Goal: Task Accomplishment & Management: Manage account settings

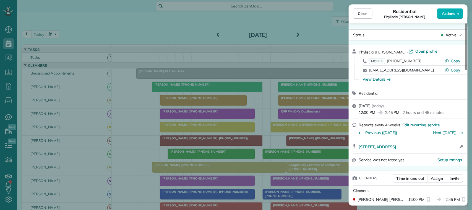
scroll to position [138, 0]
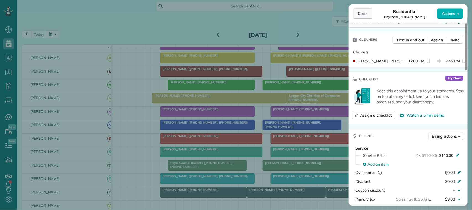
click at [362, 14] on span "Close" at bounding box center [363, 14] width 10 height 6
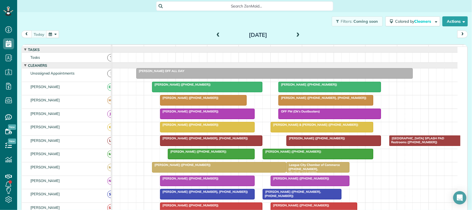
click at [51, 36] on button "button" at bounding box center [52, 33] width 13 height 7
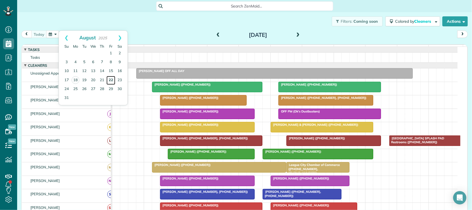
click at [111, 80] on link "22" at bounding box center [111, 80] width 9 height 9
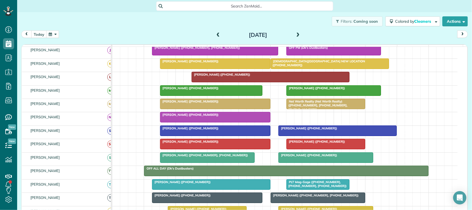
scroll to position [104, 0]
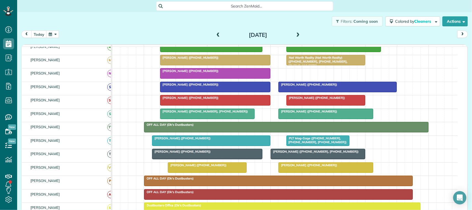
click at [293, 159] on div at bounding box center [318, 154] width 94 height 10
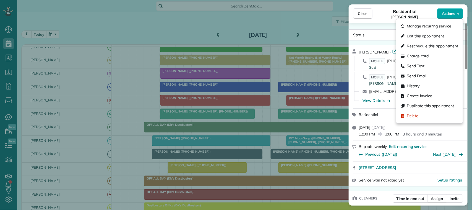
click at [449, 16] on span "Actions" at bounding box center [448, 14] width 13 height 6
click at [423, 27] on span "Manage recurring service" at bounding box center [429, 27] width 45 height 6
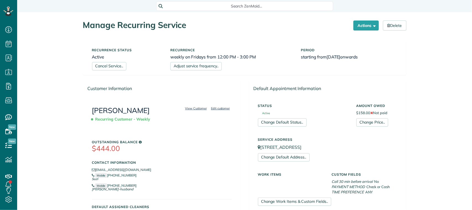
scroll to position [2, 2]
click at [120, 65] on link "Cancel Service.." at bounding box center [109, 66] width 34 height 8
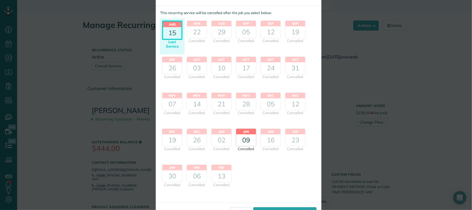
scroll to position [42, 0]
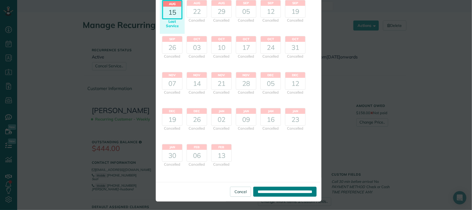
click at [258, 194] on input "**********" at bounding box center [284, 191] width 63 height 10
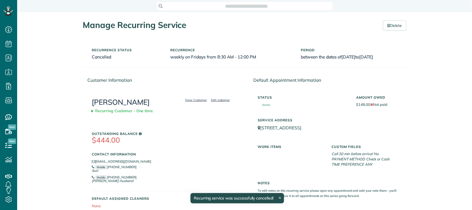
scroll to position [2, 2]
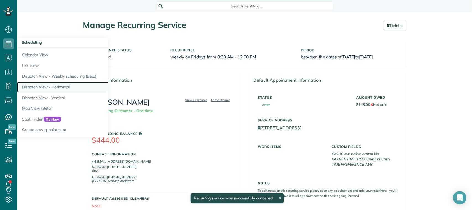
click at [48, 82] on link "Dispatch View - Horizontal" at bounding box center [86, 87] width 138 height 11
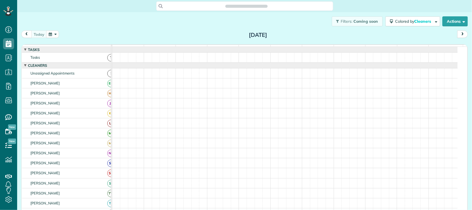
scroll to position [2, 2]
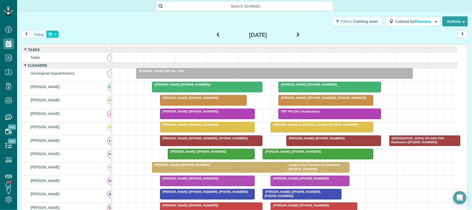
click at [51, 35] on button "button" at bounding box center [52, 33] width 13 height 7
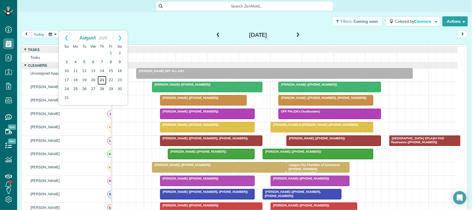
click at [100, 80] on link "21" at bounding box center [102, 80] width 9 height 9
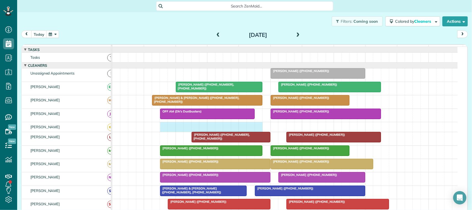
drag, startPoint x: 163, startPoint y: 135, endPoint x: 258, endPoint y: 133, distance: 94.9
click at [257, 132] on div at bounding box center [285, 127] width 346 height 10
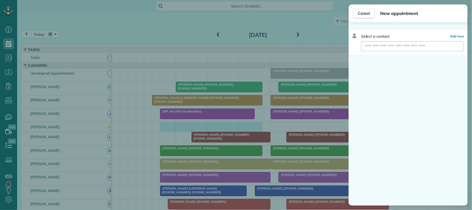
click at [370, 45] on input "text" at bounding box center [412, 46] width 103 height 10
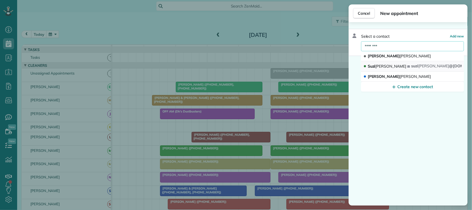
type input "********"
click at [380, 65] on span "Saunders" at bounding box center [391, 66] width 31 height 5
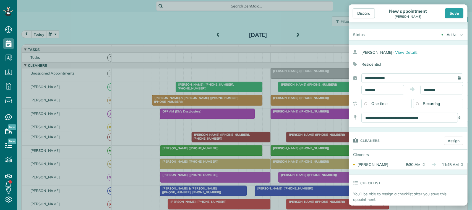
click at [423, 103] on span "Recurring" at bounding box center [431, 103] width 17 height 5
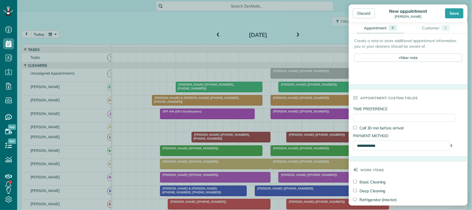
scroll to position [242, 0]
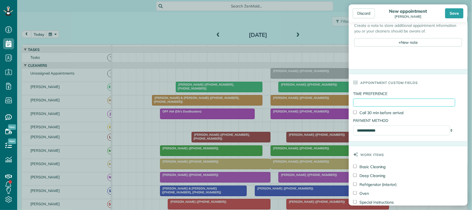
click at [362, 104] on input "TIME PREFERENCE" at bounding box center [404, 102] width 102 height 8
type input "***"
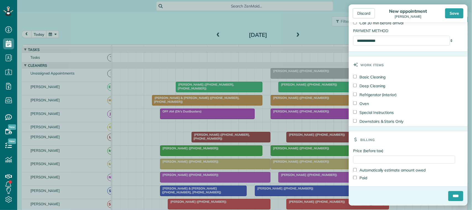
scroll to position [335, 0]
click at [357, 162] on input "Price (before tax)" at bounding box center [404, 159] width 102 height 8
type input "******"
click at [448, 198] on input "****" at bounding box center [455, 196] width 15 height 10
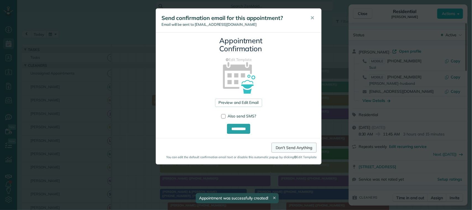
click at [289, 149] on link "Don't Send Anything" at bounding box center [294, 147] width 45 height 10
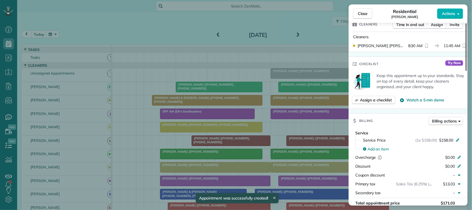
scroll to position [207, 0]
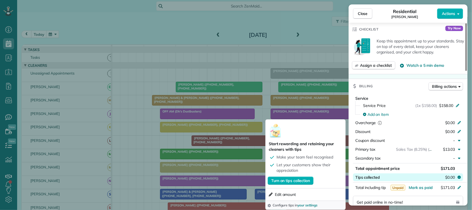
click at [444, 180] on button "Tips collected $0.00" at bounding box center [408, 177] width 110 height 8
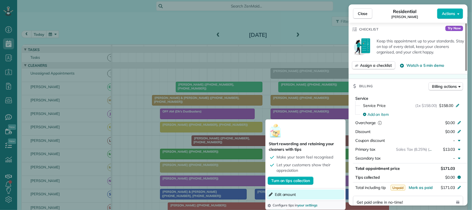
click at [287, 194] on span "Edit amount" at bounding box center [285, 194] width 21 height 6
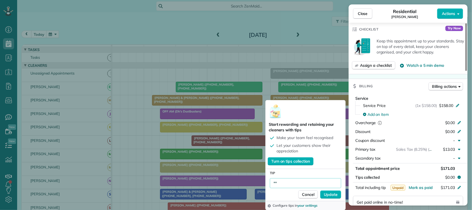
click at [290, 182] on input "**" at bounding box center [305, 183] width 71 height 10
type input "*****"
click at [331, 196] on span "Update" at bounding box center [331, 194] width 14 height 6
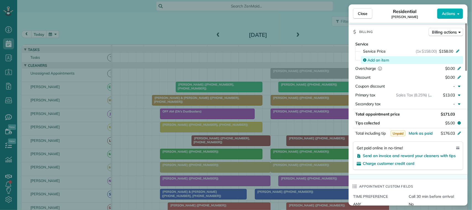
scroll to position [241, 0]
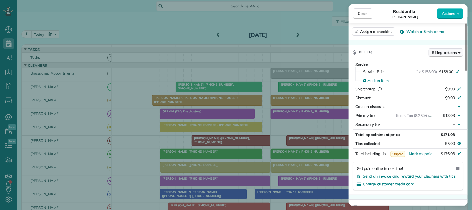
click at [444, 55] on span "Billing actions" at bounding box center [444, 53] width 25 height 6
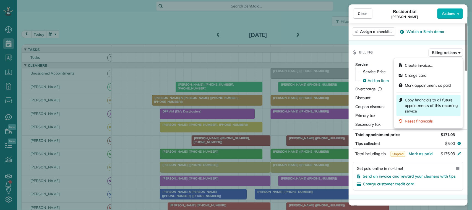
click at [420, 104] on span "Copy financials to all future appointments of this recurring service" at bounding box center [432, 105] width 54 height 17
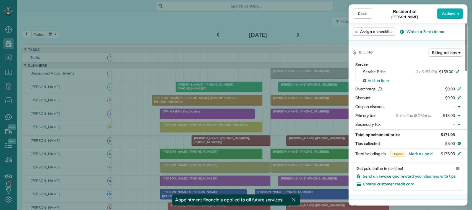
scroll to position [0, 0]
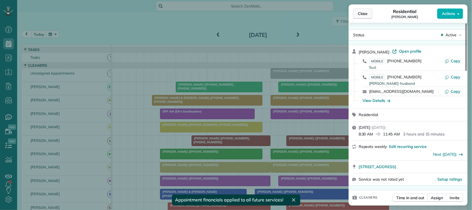
click at [360, 14] on span "Close" at bounding box center [363, 14] width 10 height 6
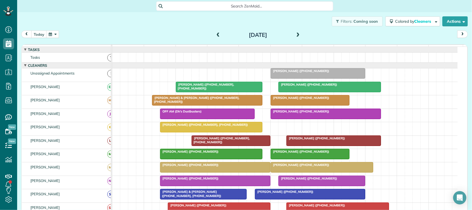
click at [197, 126] on span "Suzi Saunders (+18324449638, +18326564719)" at bounding box center [204, 125] width 89 height 4
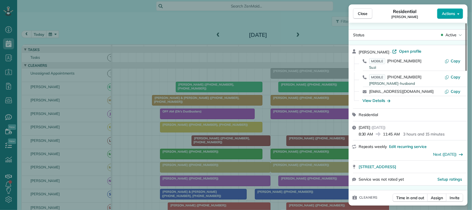
click at [446, 13] on span "Actions" at bounding box center [448, 14] width 13 height 6
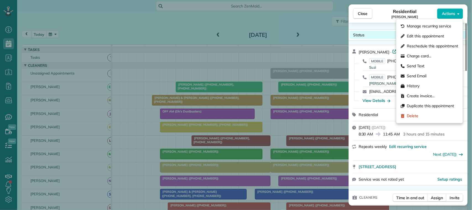
click at [380, 32] on div "Status Active" at bounding box center [408, 35] width 117 height 8
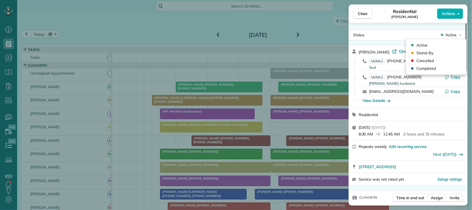
click at [378, 28] on div "Status Active Suzi Saunders · Open profile MOBILE (832) 656-4719 Suzi Copy MOBI…" at bounding box center [408, 114] width 119 height 183
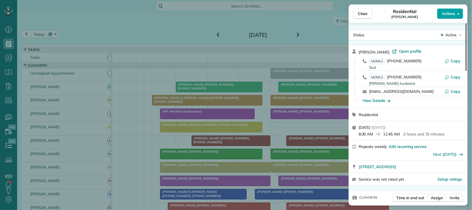
click at [448, 15] on span "Actions" at bounding box center [448, 14] width 13 height 6
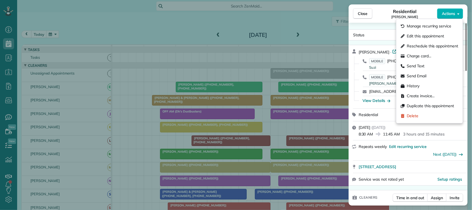
click at [404, 13] on span "Residential" at bounding box center [405, 11] width 24 height 7
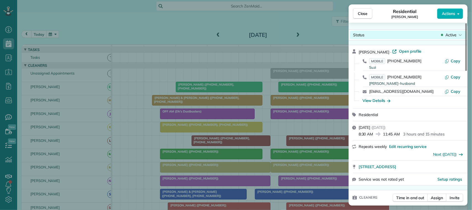
click at [448, 34] on span "Active" at bounding box center [451, 35] width 11 height 6
click at [385, 37] on div "Status Active" at bounding box center [408, 35] width 117 height 8
click at [448, 11] on span "Actions" at bounding box center [448, 14] width 13 height 6
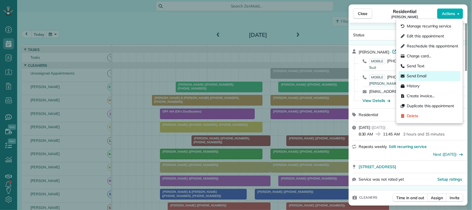
click at [418, 77] on span "Send Email" at bounding box center [417, 76] width 20 height 6
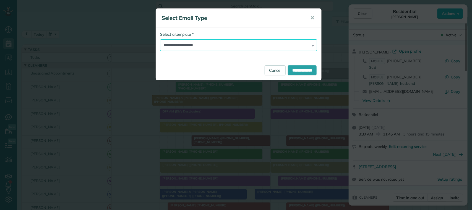
click at [192, 48] on select "**********" at bounding box center [238, 45] width 157 height 12
select select "****"
click at [160, 39] on select "**********" at bounding box center [238, 45] width 157 height 12
click at [291, 71] on input "**********" at bounding box center [302, 70] width 29 height 10
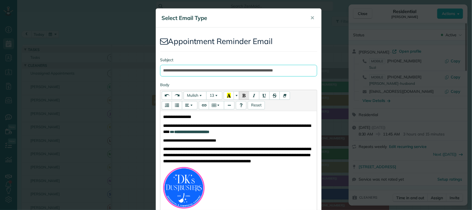
click at [276, 70] on input "**********" at bounding box center [238, 71] width 157 height 12
type input "**********"
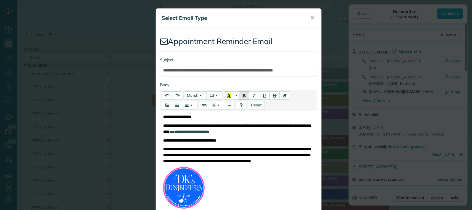
drag, startPoint x: 301, startPoint y: 52, endPoint x: 254, endPoint y: 181, distance: 137.6
click at [256, 183] on p at bounding box center [238, 187] width 151 height 41
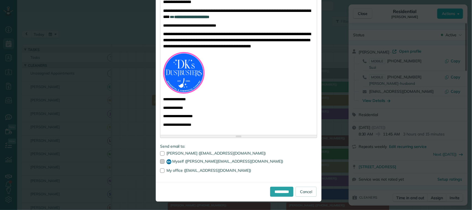
click at [160, 162] on div at bounding box center [162, 161] width 4 height 4
click at [274, 193] on input "**********" at bounding box center [281, 191] width 23 height 10
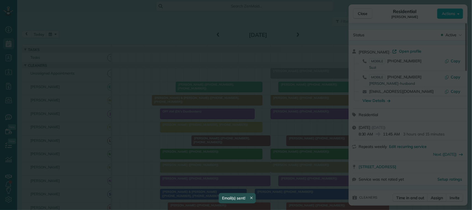
scroll to position [0, 0]
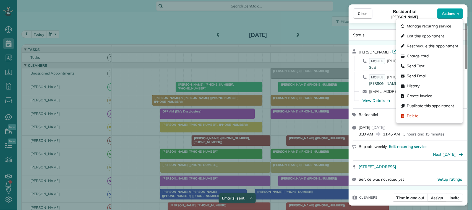
click at [453, 13] on span "Actions" at bounding box center [448, 14] width 13 height 6
click at [391, 13] on div "Residential Suzi Saunders" at bounding box center [405, 13] width 65 height 11
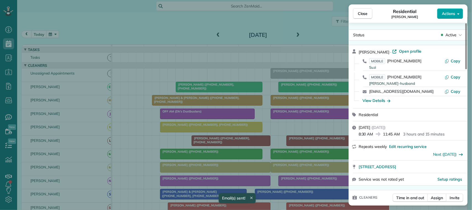
click at [446, 12] on span "Actions" at bounding box center [448, 14] width 13 height 6
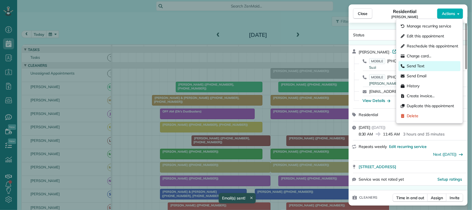
click at [414, 64] on span "Send Text" at bounding box center [416, 66] width 18 height 6
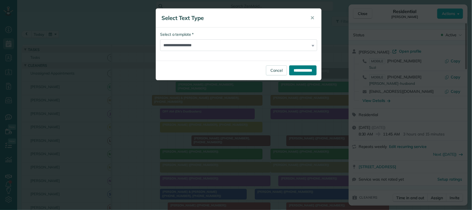
click at [297, 68] on input "**********" at bounding box center [302, 70] width 27 height 10
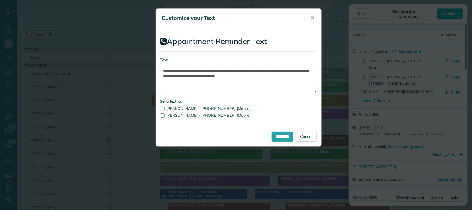
click at [289, 70] on textarea "**********" at bounding box center [238, 79] width 157 height 28
type textarea "**********"
click at [278, 132] on input "*********" at bounding box center [283, 136] width 22 height 10
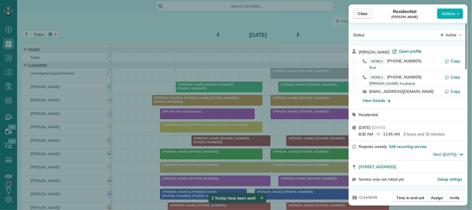
click at [360, 14] on span "Close" at bounding box center [363, 14] width 10 height 6
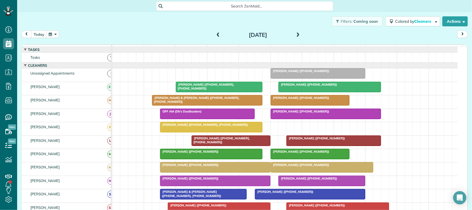
click at [51, 33] on button "button" at bounding box center [52, 33] width 13 height 7
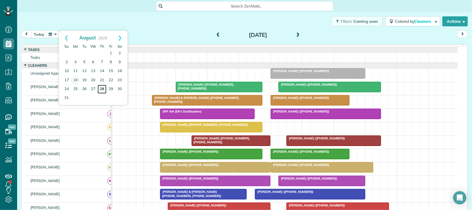
click at [103, 88] on link "28" at bounding box center [102, 89] width 9 height 9
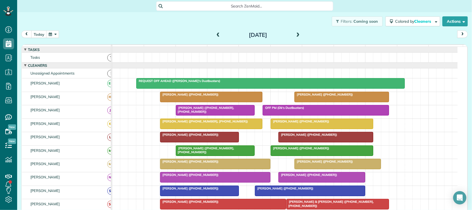
click at [49, 34] on button "button" at bounding box center [52, 33] width 13 height 7
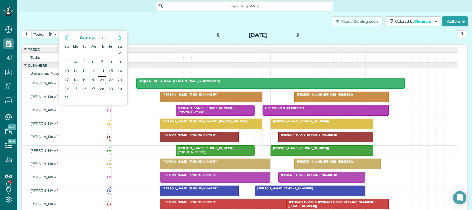
click at [102, 80] on link "21" at bounding box center [102, 80] width 9 height 9
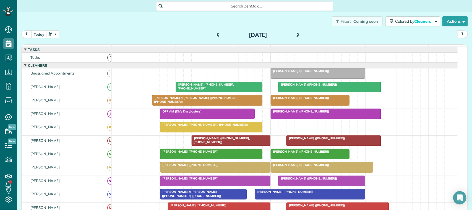
click at [53, 34] on button "button" at bounding box center [52, 33] width 13 height 7
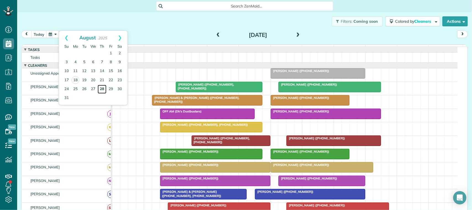
click at [103, 88] on link "28" at bounding box center [102, 89] width 9 height 9
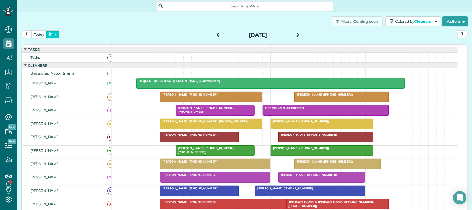
click at [52, 31] on button "button" at bounding box center [52, 33] width 13 height 7
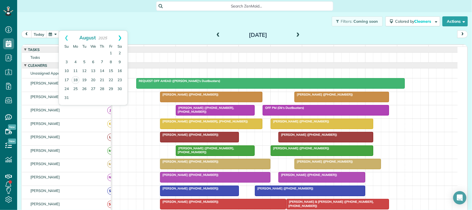
click at [120, 38] on link "Next" at bounding box center [119, 38] width 15 height 14
click at [76, 19] on div "Filters: Coming soon Colored by Cleaners Color by Cleaner Color by Team Color b…" at bounding box center [244, 21] width 455 height 18
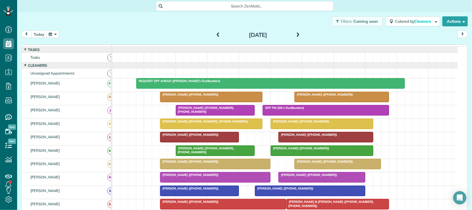
click at [42, 33] on button "today" at bounding box center [38, 33] width 15 height 7
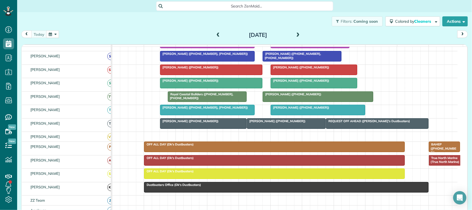
scroll to position [138, 0]
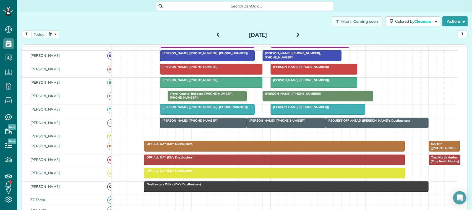
click at [288, 87] on div at bounding box center [314, 82] width 86 height 10
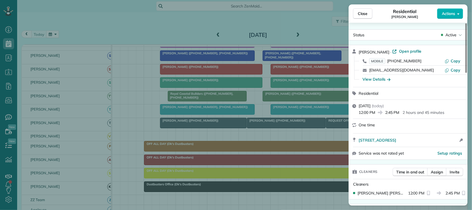
click at [361, 15] on span "Close" at bounding box center [363, 14] width 10 height 6
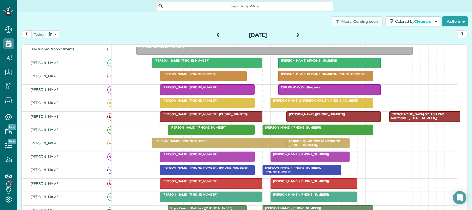
scroll to position [35, 0]
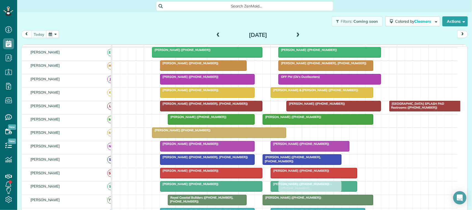
drag, startPoint x: 310, startPoint y: 134, endPoint x: 300, endPoint y: 185, distance: 52.1
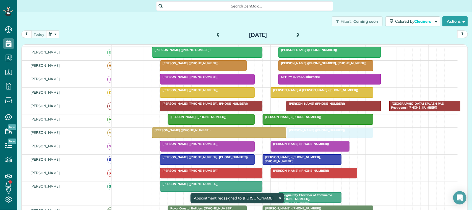
drag, startPoint x: 307, startPoint y: 193, endPoint x: 324, endPoint y: 136, distance: 58.6
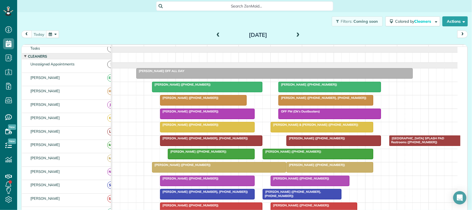
scroll to position [0, 0]
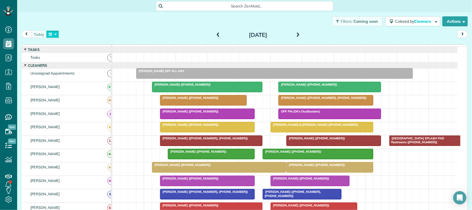
click at [53, 33] on button "button" at bounding box center [52, 33] width 13 height 7
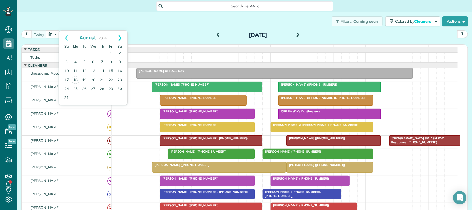
click at [119, 35] on link "Next" at bounding box center [119, 38] width 15 height 14
click at [75, 52] on link "1" at bounding box center [75, 53] width 9 height 9
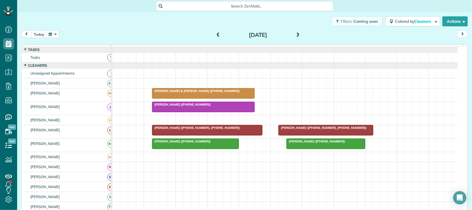
click at [317, 129] on span "Mary Jane Colson (+12812539194, +12813836969)" at bounding box center [322, 128] width 89 height 4
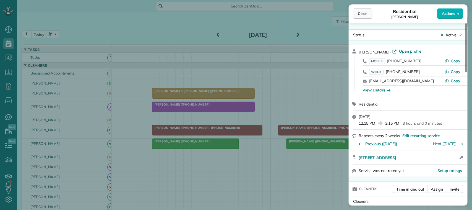
click at [366, 14] on span "Close" at bounding box center [363, 14] width 10 height 6
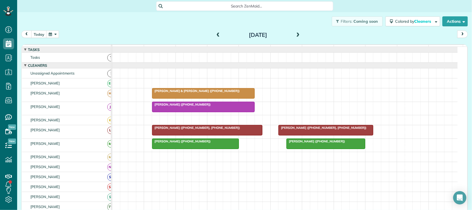
click at [49, 34] on button "button" at bounding box center [52, 33] width 13 height 7
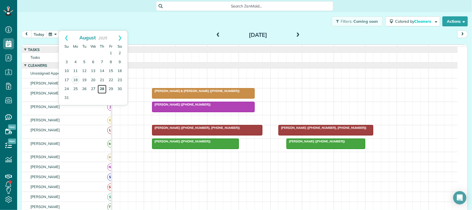
click at [103, 88] on link "28" at bounding box center [102, 89] width 9 height 9
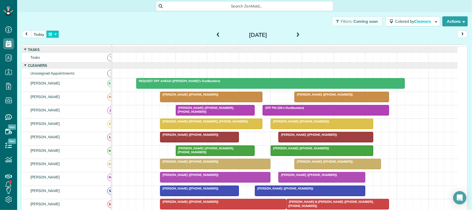
click at [51, 31] on button "button" at bounding box center [52, 33] width 13 height 7
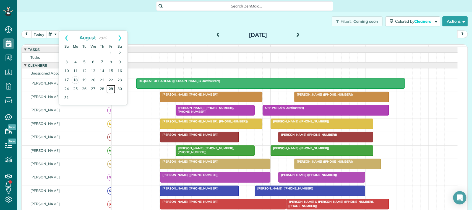
click at [109, 87] on link "29" at bounding box center [111, 89] width 9 height 9
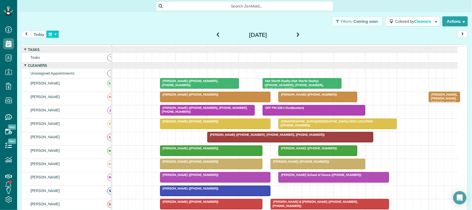
click at [49, 35] on button "button" at bounding box center [52, 33] width 13 height 7
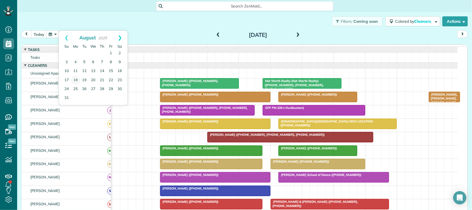
click at [120, 40] on link "Next" at bounding box center [119, 38] width 15 height 14
click at [84, 53] on link "2" at bounding box center [84, 53] width 9 height 9
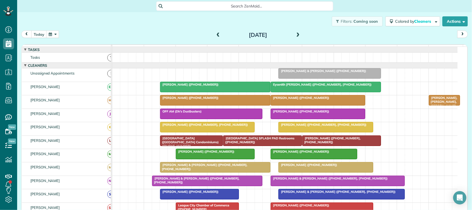
click at [294, 29] on div "Filters: Coming soon Colored by Cleaners Color by Cleaner Color by Team Color b…" at bounding box center [244, 21] width 455 height 18
click at [295, 33] on span at bounding box center [298, 35] width 6 height 5
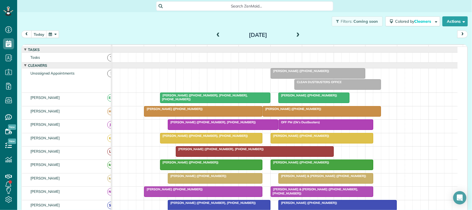
click at [297, 32] on span at bounding box center [298, 35] width 6 height 8
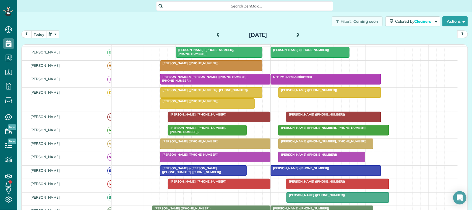
scroll to position [16, 0]
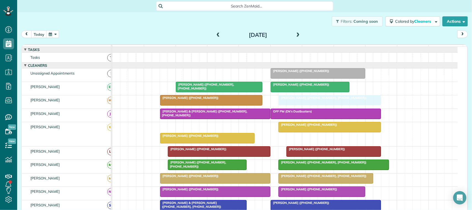
drag, startPoint x: 218, startPoint y: 133, endPoint x: 337, endPoint y: 108, distance: 121.5
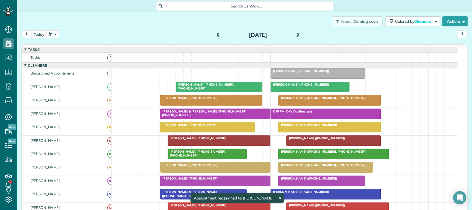
click at [51, 34] on button "button" at bounding box center [52, 33] width 13 height 7
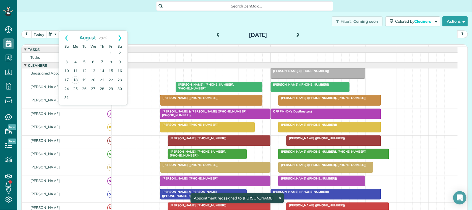
click at [118, 38] on link "Next" at bounding box center [119, 38] width 15 height 14
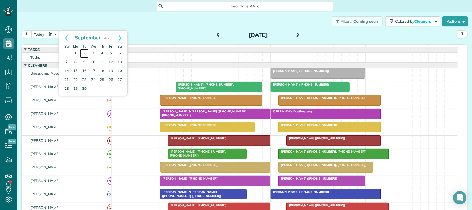
click at [83, 53] on link "2" at bounding box center [84, 53] width 9 height 9
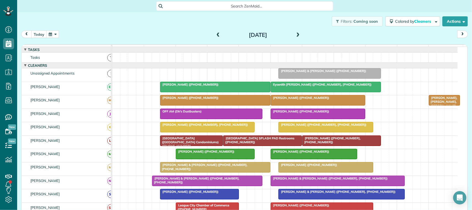
click at [51, 35] on button "button" at bounding box center [52, 33] width 13 height 7
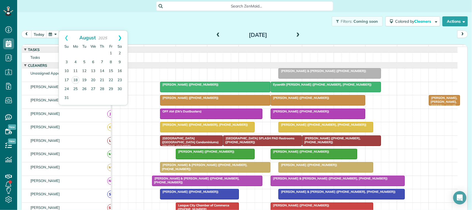
click at [118, 35] on link "Next" at bounding box center [119, 38] width 15 height 14
click at [75, 52] on link "1" at bounding box center [75, 53] width 9 height 9
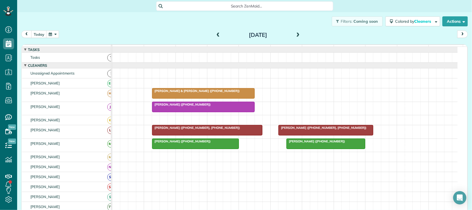
click at [328, 129] on span "Mary Jane Colson (+12812539194, +12813836969)" at bounding box center [322, 128] width 89 height 4
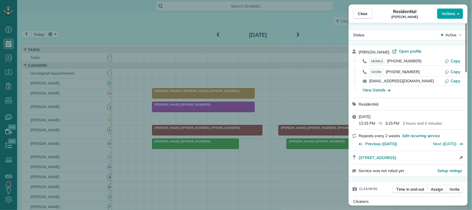
click at [443, 10] on button "Actions" at bounding box center [450, 13] width 26 height 11
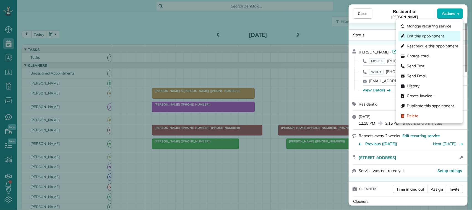
click at [411, 37] on span "Edit this appointment" at bounding box center [425, 36] width 37 height 6
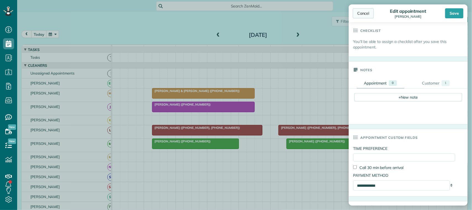
click at [362, 12] on div "Cancel" at bounding box center [363, 13] width 21 height 10
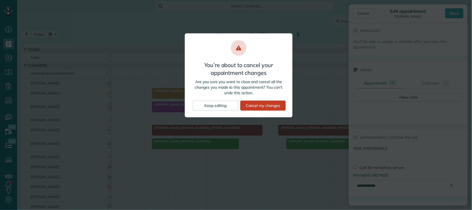
click at [255, 107] on div "Cancel my changes" at bounding box center [262, 105] width 45 height 10
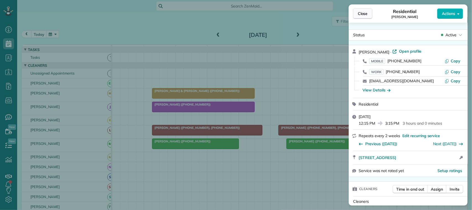
click at [360, 12] on span "Close" at bounding box center [363, 14] width 10 height 6
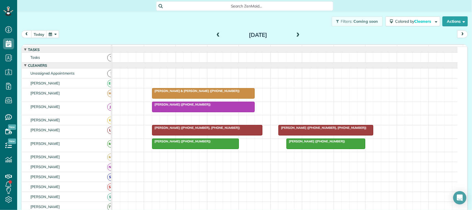
click at [295, 34] on span at bounding box center [298, 35] width 6 height 5
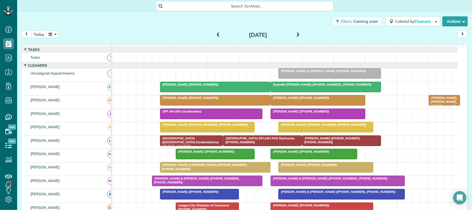
click at [51, 32] on button "button" at bounding box center [52, 33] width 13 height 7
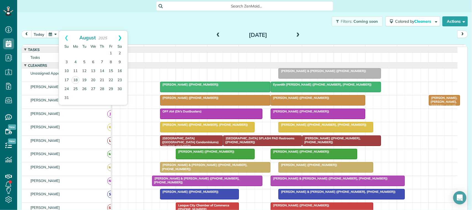
click at [122, 37] on link "Next" at bounding box center [119, 38] width 15 height 14
click at [94, 53] on link "3" at bounding box center [93, 53] width 9 height 9
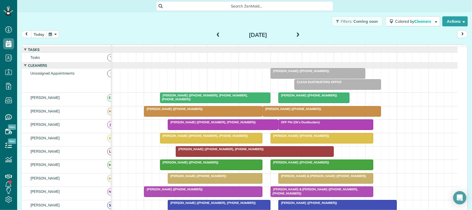
click at [295, 37] on span at bounding box center [298, 35] width 6 height 5
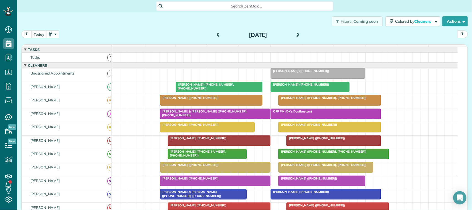
click at [297, 33] on span at bounding box center [298, 35] width 6 height 5
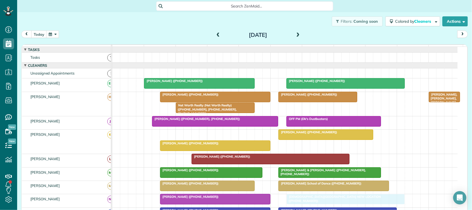
drag, startPoint x: 198, startPoint y: 141, endPoint x: 339, endPoint y: 206, distance: 155.2
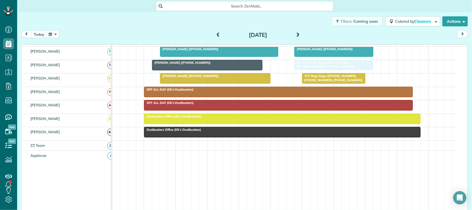
drag, startPoint x: 205, startPoint y: 112, endPoint x: 324, endPoint y: 78, distance: 123.6
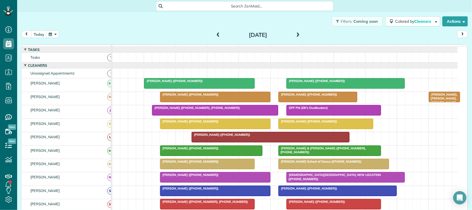
click at [216, 35] on span at bounding box center [218, 35] width 6 height 5
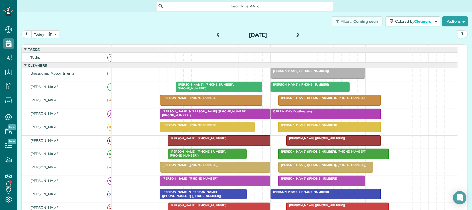
click at [216, 37] on span at bounding box center [218, 35] width 6 height 5
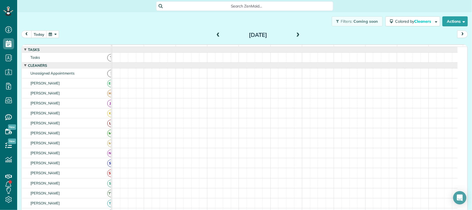
click at [216, 36] on span at bounding box center [218, 35] width 6 height 5
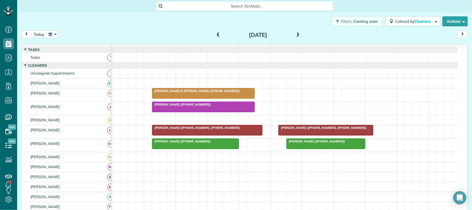
click at [291, 129] on span "Mary Jane Colson (+12812539194, +12813836969)" at bounding box center [322, 128] width 89 height 4
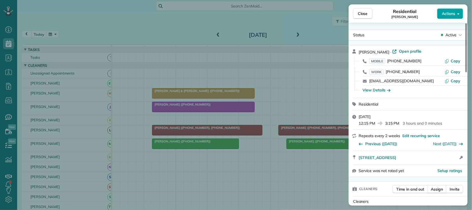
click at [444, 11] on span "Actions" at bounding box center [448, 14] width 13 height 6
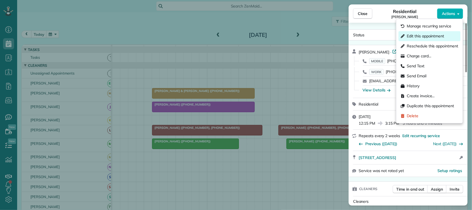
click at [422, 32] on div "Edit this appointment" at bounding box center [430, 36] width 62 height 10
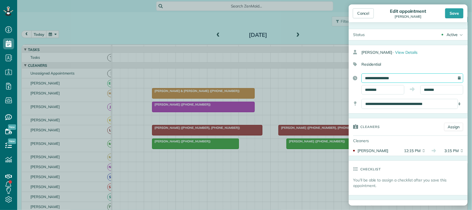
click at [389, 78] on input "**********" at bounding box center [413, 77] width 102 height 9
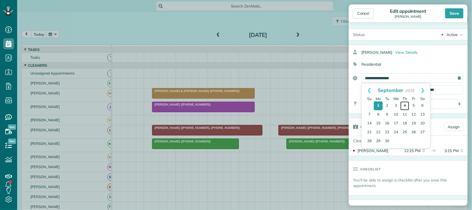
click at [404, 105] on link "4" at bounding box center [405, 105] width 9 height 9
type input "**********"
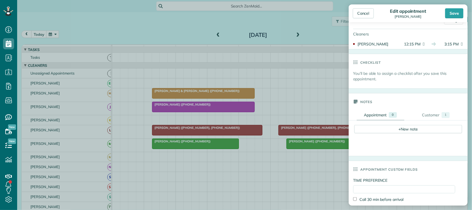
scroll to position [173, 0]
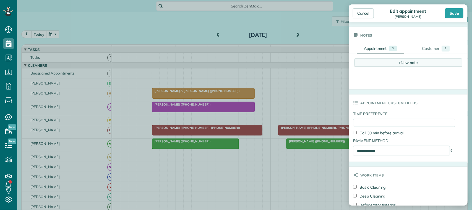
drag, startPoint x: 378, startPoint y: 58, endPoint x: 376, endPoint y: 64, distance: 5.6
click at [378, 59] on div "+ New note + New note Office: Tip on bank pay check 25.10 if check is written f…" at bounding box center [468, 71] width 238 height 35
click at [374, 66] on div "+ New note" at bounding box center [408, 62] width 108 height 8
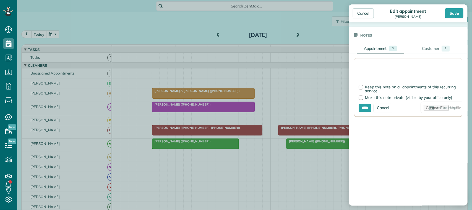
click at [364, 68] on textarea at bounding box center [408, 72] width 99 height 19
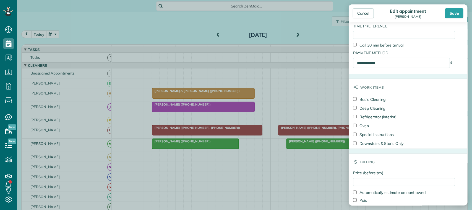
scroll to position [403, 0]
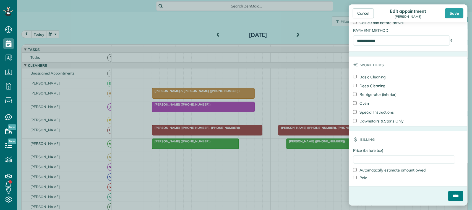
type textarea "**********"
click at [448, 196] on input "****" at bounding box center [455, 196] width 15 height 10
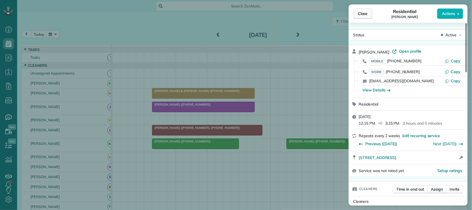
click at [364, 15] on span "Close" at bounding box center [363, 14] width 10 height 6
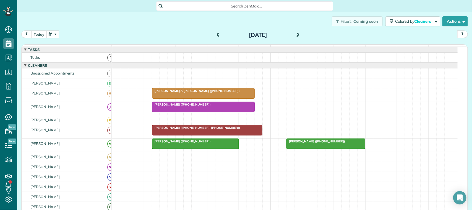
click at [40, 32] on button "today" at bounding box center [38, 33] width 15 height 7
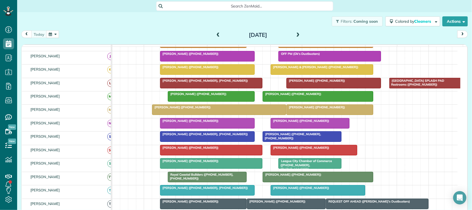
scroll to position [69, 0]
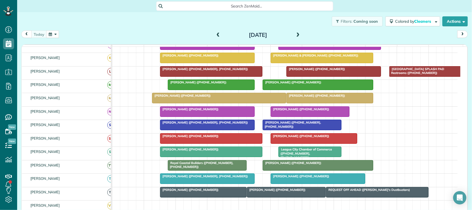
click at [336, 143] on div at bounding box center [314, 138] width 86 height 10
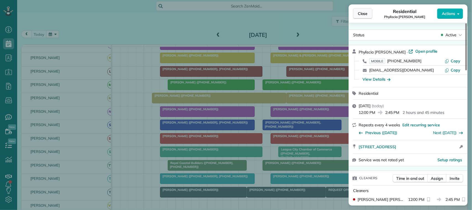
click at [366, 16] on span "Close" at bounding box center [363, 14] width 10 height 6
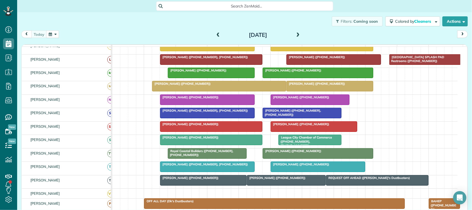
scroll to position [69, 0]
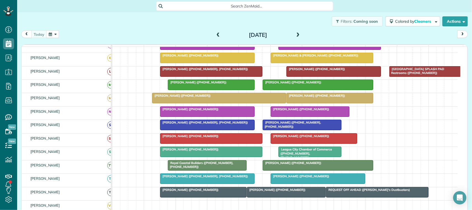
click at [321, 178] on div "Brenda Larkin (+12812365792)" at bounding box center [317, 176] width 91 height 4
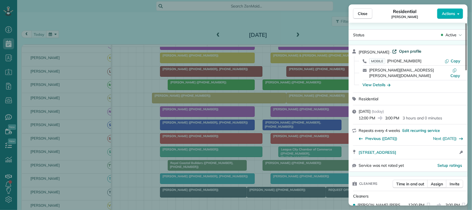
click at [407, 51] on span "Open profile" at bounding box center [410, 51] width 22 height 6
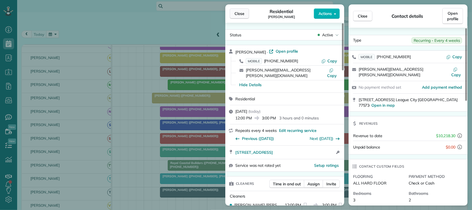
click at [238, 16] on span "Close" at bounding box center [240, 14] width 10 height 6
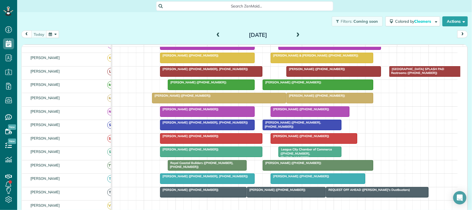
click at [50, 34] on button "button" at bounding box center [52, 33] width 13 height 7
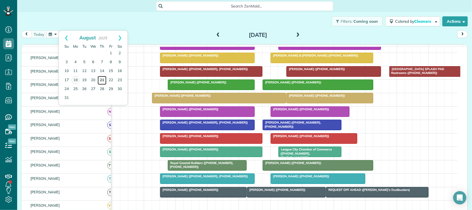
click at [104, 78] on link "21" at bounding box center [102, 80] width 9 height 9
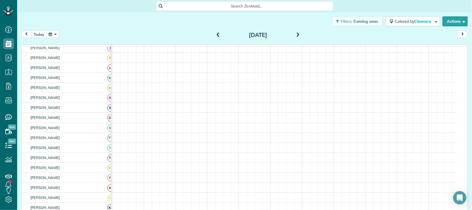
scroll to position [69, 0]
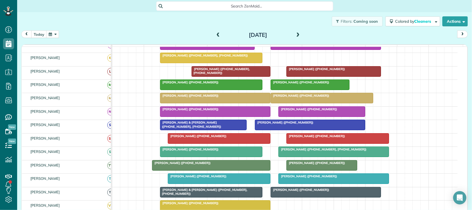
click at [293, 84] on span "Toni Langlinais (+17138256003)" at bounding box center [300, 82] width 59 height 4
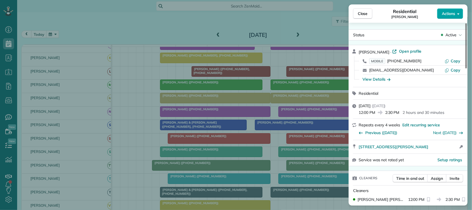
click at [443, 15] on span "Actions" at bounding box center [448, 14] width 13 height 6
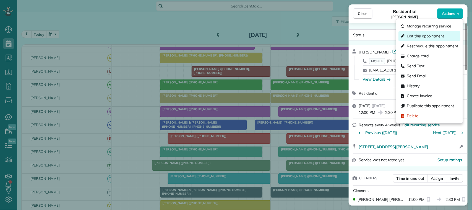
click at [419, 37] on span "Edit this appointment" at bounding box center [425, 36] width 37 height 6
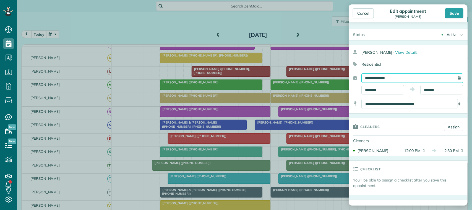
click at [378, 78] on input "**********" at bounding box center [413, 77] width 102 height 9
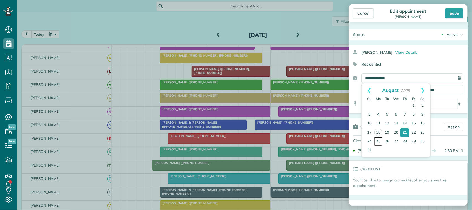
click at [378, 141] on link "25" at bounding box center [378, 141] width 9 height 9
type input "**********"
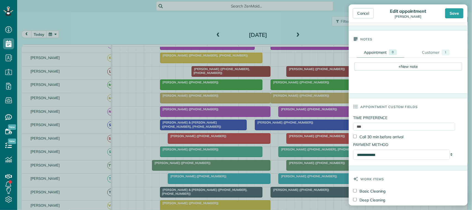
scroll to position [138, 0]
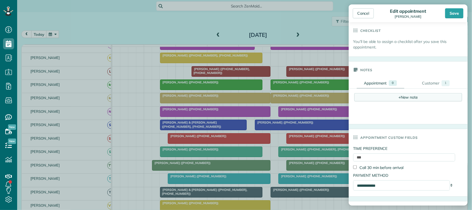
click at [369, 97] on div "+ New note" at bounding box center [408, 97] width 108 height 8
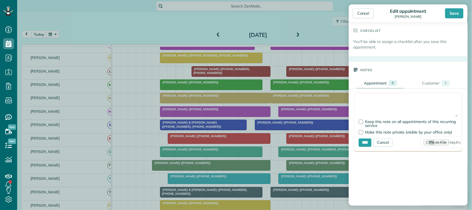
click at [360, 103] on textarea at bounding box center [408, 106] width 99 height 19
type textarea "**********"
click at [363, 147] on input "****" at bounding box center [365, 142] width 13 height 8
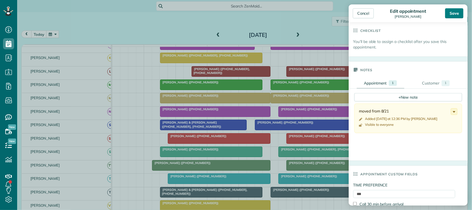
click at [452, 13] on div "Save" at bounding box center [454, 13] width 18 height 10
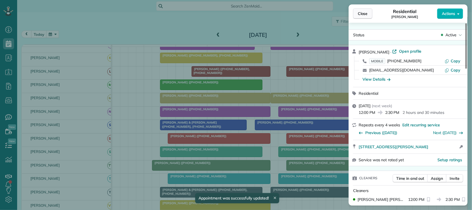
click at [369, 12] on button "Close" at bounding box center [362, 13] width 19 height 11
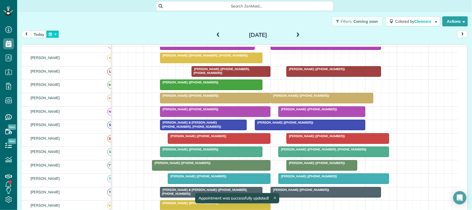
drag, startPoint x: 48, startPoint y: 34, endPoint x: 57, endPoint y: 35, distance: 8.9
click at [49, 34] on button "button" at bounding box center [52, 33] width 13 height 7
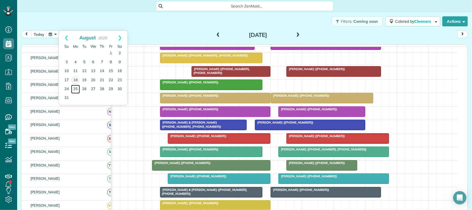
drag, startPoint x: 74, startPoint y: 87, endPoint x: 129, endPoint y: 96, distance: 56.0
click at [74, 87] on link "25" at bounding box center [75, 89] width 9 height 9
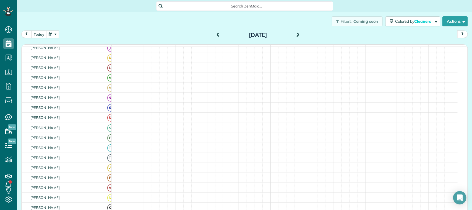
scroll to position [66, 0]
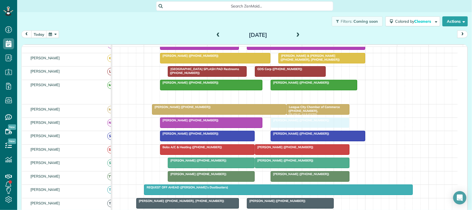
drag, startPoint x: 294, startPoint y: 103, endPoint x: 296, endPoint y: 131, distance: 28.0
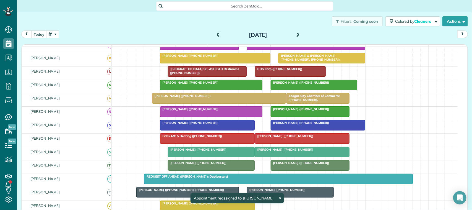
click at [296, 116] on div at bounding box center [310, 112] width 78 height 10
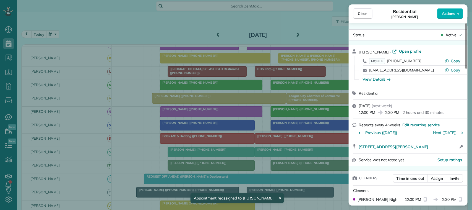
click at [446, 19] on div "Close Residential Toni Langlinais Actions" at bounding box center [408, 13] width 119 height 18
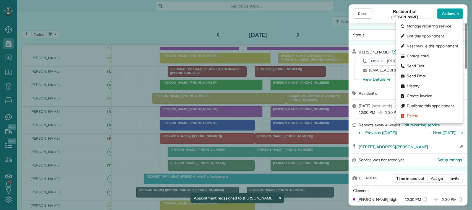
click at [444, 16] on span "Actions" at bounding box center [448, 14] width 13 height 6
click at [414, 64] on span "Send Text" at bounding box center [416, 66] width 18 height 6
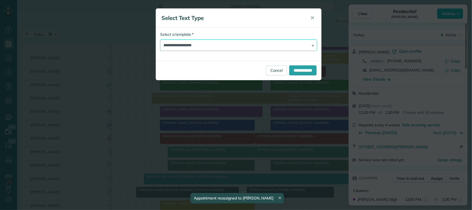
drag, startPoint x: 209, startPoint y: 43, endPoint x: 208, endPoint y: 51, distance: 7.8
click at [209, 43] on select "**********" at bounding box center [238, 45] width 157 height 12
click at [160, 39] on select "**********" at bounding box center [238, 45] width 157 height 12
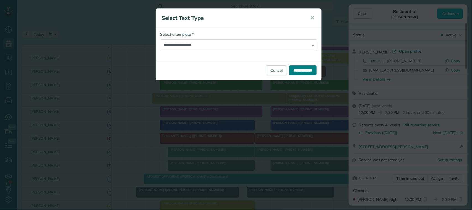
click at [295, 70] on input "**********" at bounding box center [302, 70] width 27 height 10
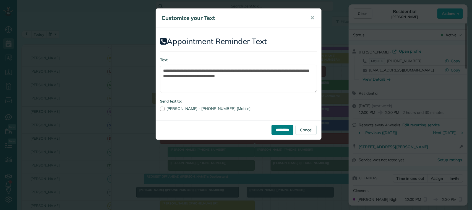
click at [283, 131] on input "*********" at bounding box center [283, 130] width 22 height 10
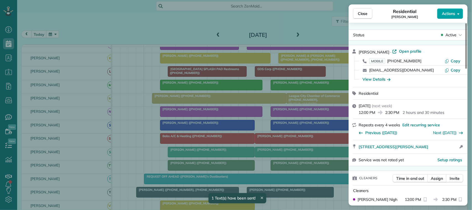
click at [445, 14] on span "Actions" at bounding box center [448, 14] width 13 height 6
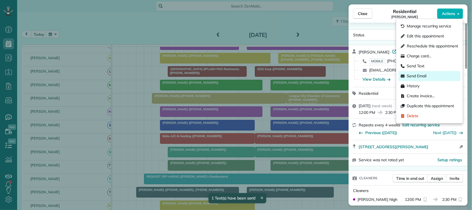
click at [412, 75] on span "Send Email" at bounding box center [417, 76] width 20 height 6
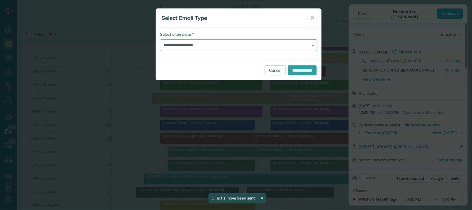
click at [171, 44] on select "**********" at bounding box center [238, 45] width 157 height 12
select select "****"
click at [160, 39] on select "**********" at bounding box center [238, 45] width 157 height 12
click at [300, 69] on input "**********" at bounding box center [302, 70] width 29 height 10
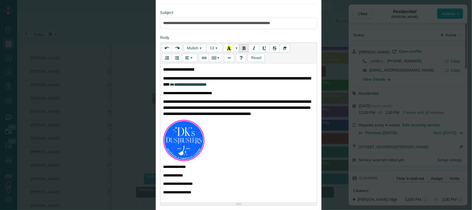
scroll to position [115, 0]
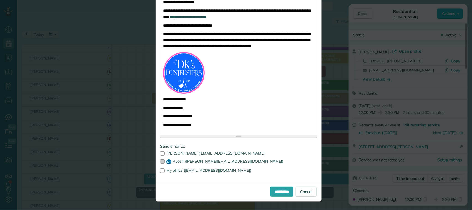
click at [160, 162] on div at bounding box center [162, 161] width 4 height 4
click at [270, 193] on input "**********" at bounding box center [281, 191] width 23 height 10
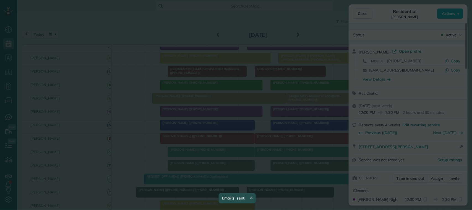
scroll to position [0, 0]
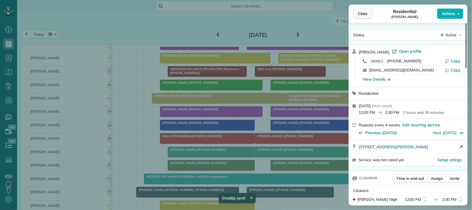
click at [364, 12] on span "Close" at bounding box center [363, 14] width 10 height 6
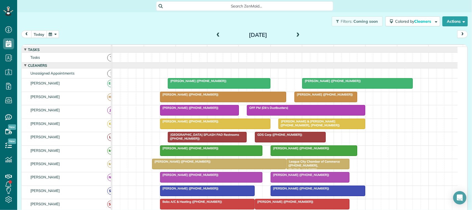
click at [42, 34] on button "today" at bounding box center [38, 33] width 15 height 7
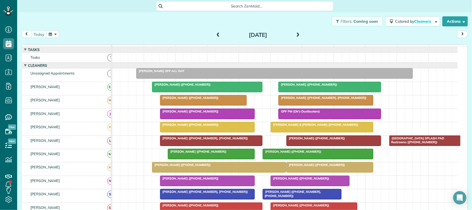
click at [51, 32] on button "button" at bounding box center [52, 33] width 13 height 7
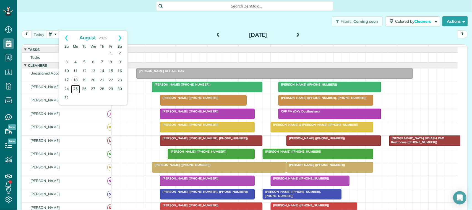
click at [76, 89] on link "25" at bounding box center [75, 89] width 9 height 9
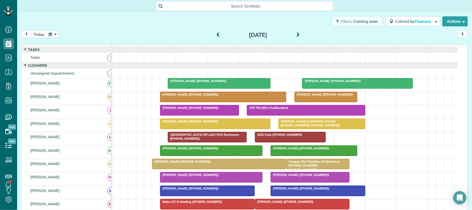
click at [295, 35] on span at bounding box center [298, 35] width 6 height 5
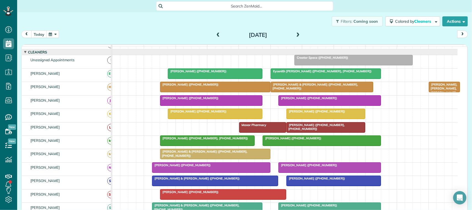
scroll to position [35, 0]
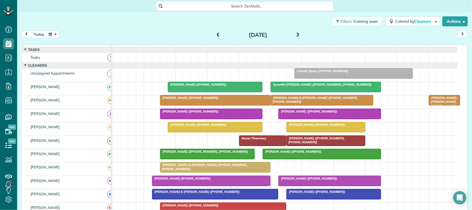
click at [40, 35] on button "today" at bounding box center [38, 33] width 15 height 7
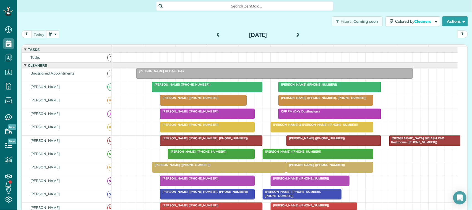
click at [295, 35] on span at bounding box center [298, 35] width 6 height 5
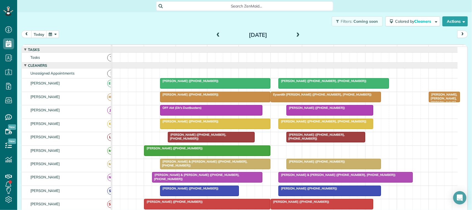
click at [51, 33] on button "button" at bounding box center [52, 33] width 13 height 7
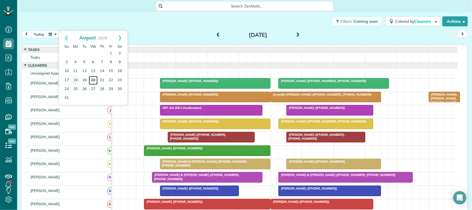
click at [94, 79] on link "20" at bounding box center [93, 80] width 9 height 9
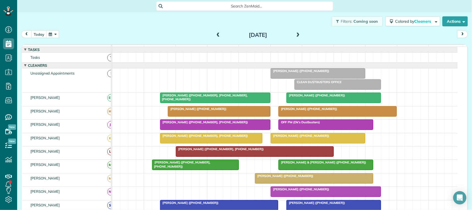
scroll to position [69, 0]
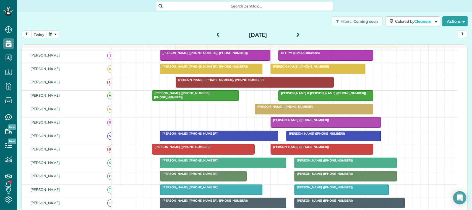
click at [325, 127] on div at bounding box center [326, 122] width 110 height 10
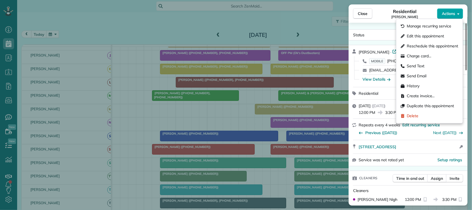
click at [450, 11] on span "Actions" at bounding box center [448, 14] width 13 height 6
click at [419, 36] on span "Edit this appointment" at bounding box center [425, 36] width 37 height 6
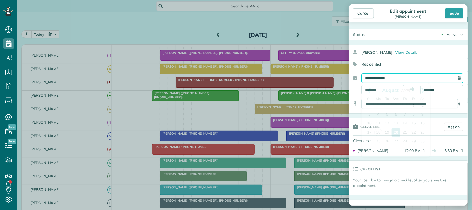
click at [380, 80] on input "**********" at bounding box center [413, 77] width 102 height 9
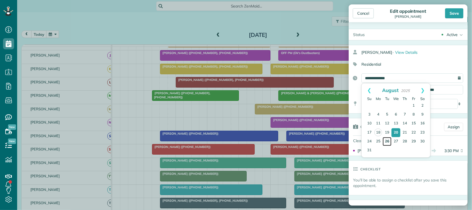
click at [386, 141] on link "26" at bounding box center [387, 141] width 9 height 9
type input "**********"
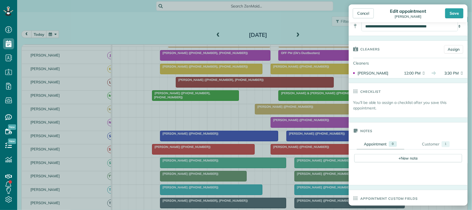
scroll to position [138, 0]
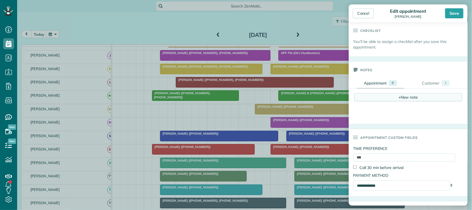
click at [371, 98] on div "+ New note" at bounding box center [408, 97] width 108 height 8
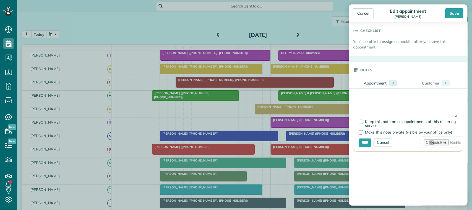
click at [368, 103] on textarea at bounding box center [408, 106] width 99 height 19
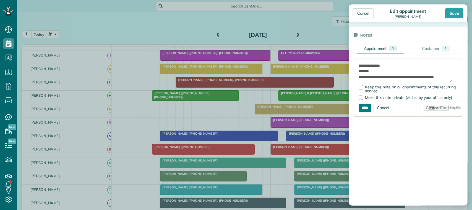
type textarea "**********"
click at [365, 111] on form "**********" at bounding box center [408, 87] width 108 height 58
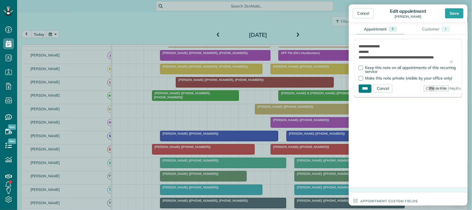
scroll to position [207, 0]
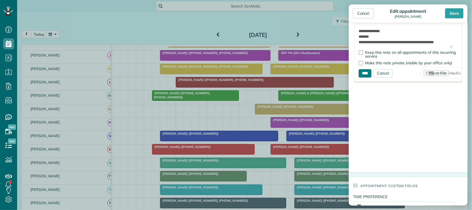
click at [366, 77] on input "****" at bounding box center [365, 73] width 13 height 8
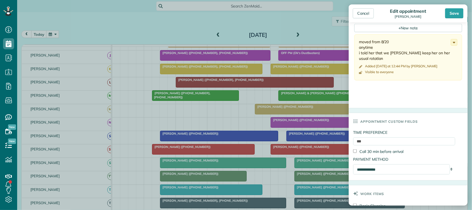
scroll to position [0, 0]
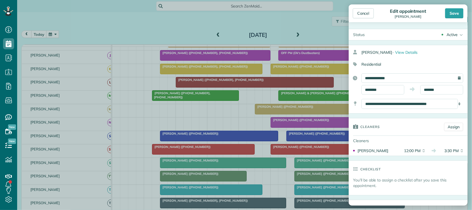
click at [461, 14] on div "Save" at bounding box center [454, 13] width 18 height 10
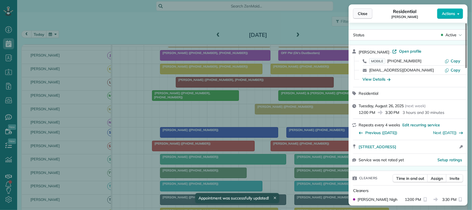
click at [361, 12] on span "Close" at bounding box center [363, 14] width 10 height 6
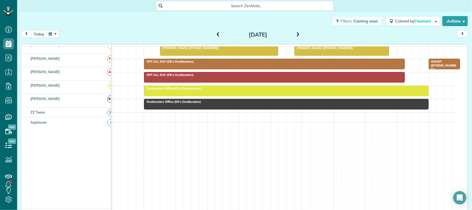
scroll to position [31, 0]
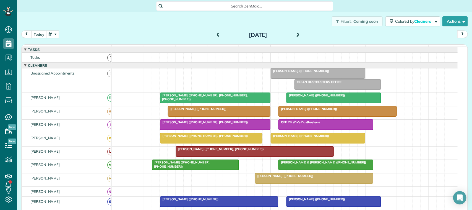
click at [342, 133] on div "Barbara Hennessey (+17135948843, +17135948897) OFF PM (Dk's Dustbusters)" at bounding box center [285, 126] width 346 height 13
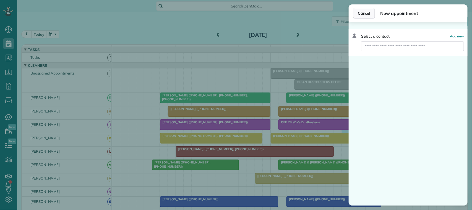
click at [365, 13] on span "Cancel" at bounding box center [364, 14] width 12 height 6
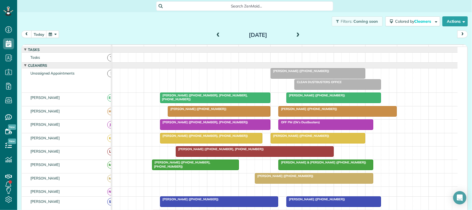
click at [219, 34] on span at bounding box center [218, 35] width 6 height 5
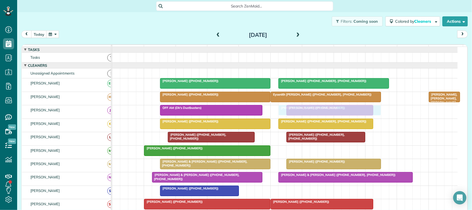
drag, startPoint x: 310, startPoint y: 197, endPoint x: 310, endPoint y: 119, distance: 77.7
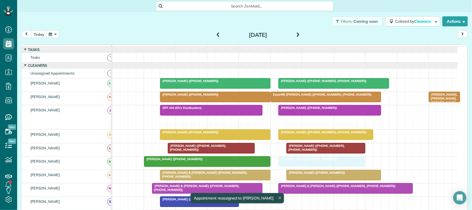
drag, startPoint x: 310, startPoint y: 126, endPoint x: 306, endPoint y: 173, distance: 46.9
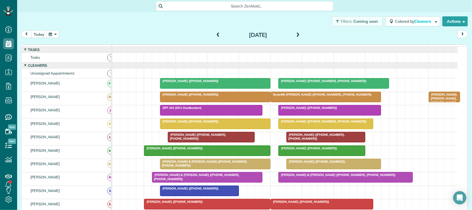
click at [39, 32] on button "today" at bounding box center [38, 33] width 15 height 7
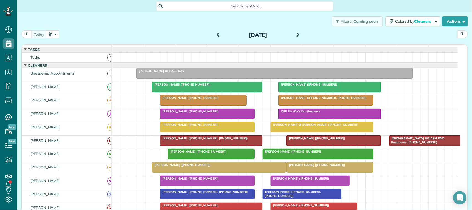
click at [298, 31] on span at bounding box center [298, 35] width 6 height 8
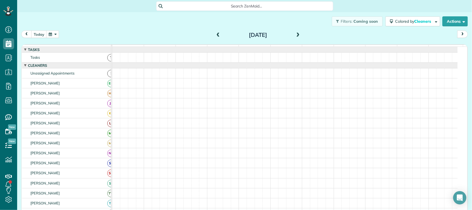
click at [295, 34] on span at bounding box center [298, 35] width 6 height 5
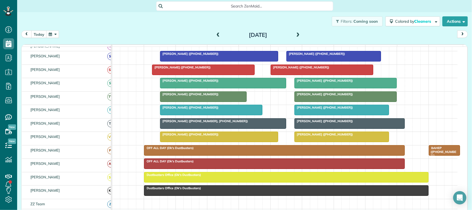
scroll to position [207, 0]
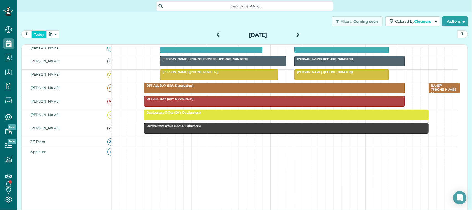
click at [43, 32] on button "today" at bounding box center [38, 33] width 15 height 7
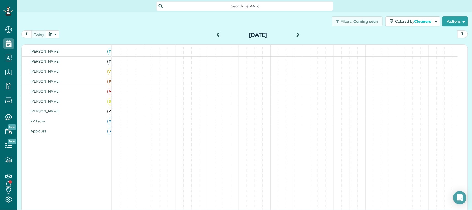
scroll to position [197, 0]
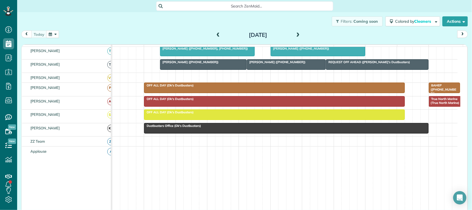
click at [295, 36] on span at bounding box center [298, 35] width 6 height 5
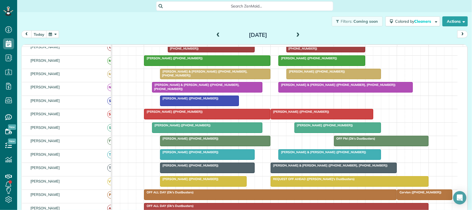
scroll to position [89, 0]
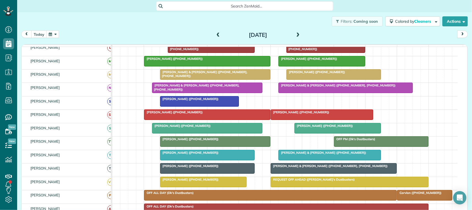
click at [215, 33] on span at bounding box center [218, 35] width 6 height 5
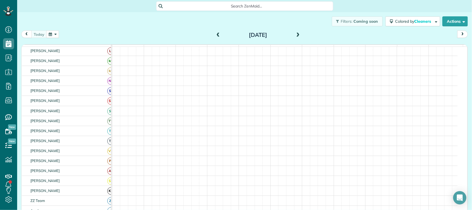
scroll to position [93, 0]
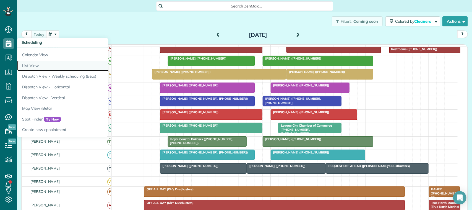
click at [39, 65] on link "List View" at bounding box center [86, 65] width 138 height 11
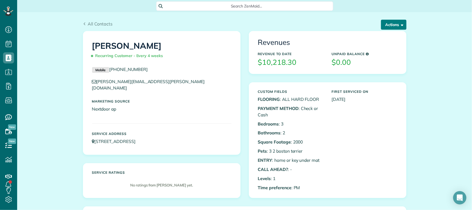
click at [389, 25] on button "Actions" at bounding box center [393, 25] width 25 height 10
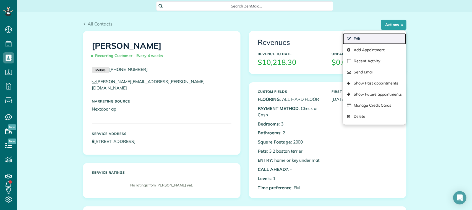
click at [358, 36] on link "Edit" at bounding box center [374, 38] width 63 height 11
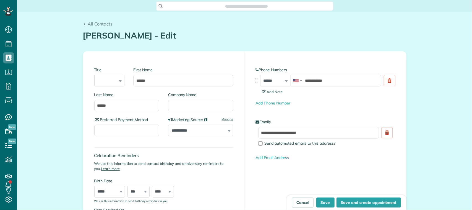
scroll to position [2, 2]
type input "**********"
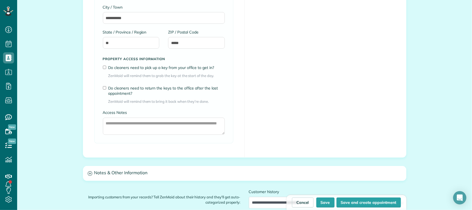
scroll to position [450, 0]
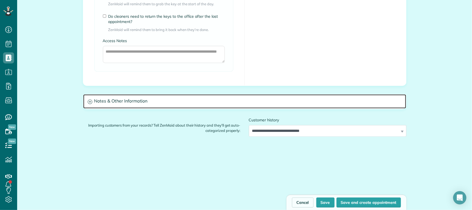
click at [116, 103] on h3 "Notes & Other Information" at bounding box center [244, 101] width 323 height 14
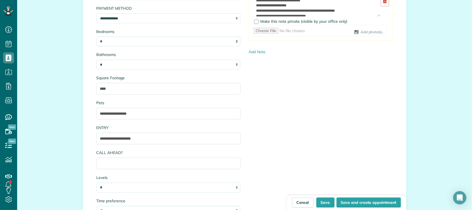
scroll to position [622, 0]
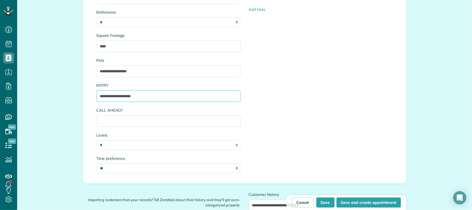
drag, startPoint x: 142, startPoint y: 98, endPoint x: 66, endPoint y: 89, distance: 76.5
type input "**********"
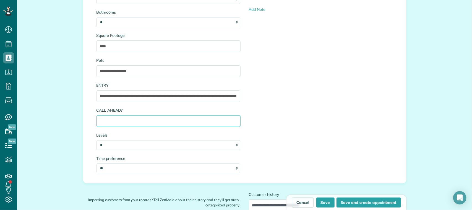
click at [130, 124] on input "CALL AHEAD?" at bounding box center [169, 121] width 144 height 12
type input "**"
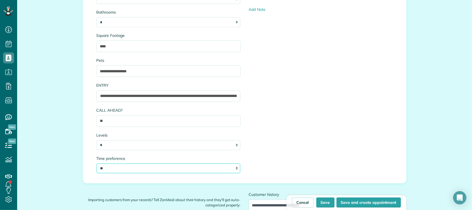
click at [115, 168] on select "**********" at bounding box center [169, 168] width 144 height 10
click at [279, 123] on div "**********" at bounding box center [244, 59] width 305 height 238
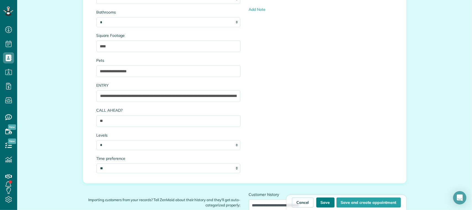
drag, startPoint x: 326, startPoint y: 200, endPoint x: 336, endPoint y: 172, distance: 29.7
click at [326, 200] on button "Save" at bounding box center [325, 202] width 18 height 10
type input "**********"
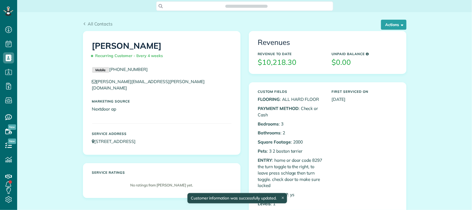
scroll to position [2, 2]
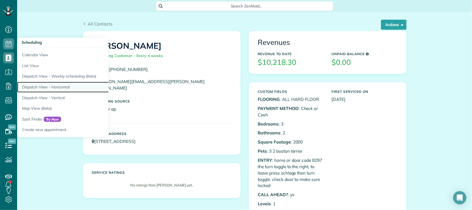
click at [32, 87] on link "Dispatch View - Horizontal" at bounding box center [86, 87] width 138 height 11
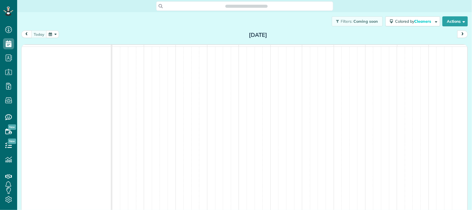
scroll to position [2, 2]
click at [51, 36] on button "button" at bounding box center [52, 33] width 13 height 7
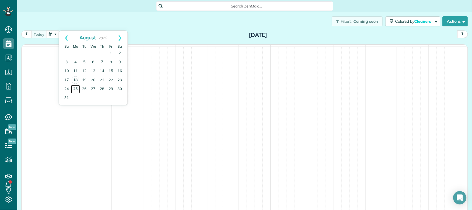
click at [77, 86] on link "25" at bounding box center [75, 89] width 9 height 9
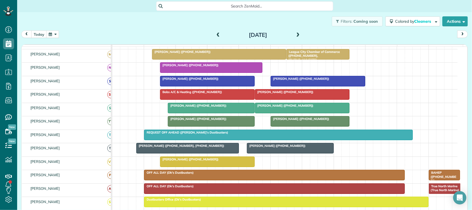
scroll to position [0, 0]
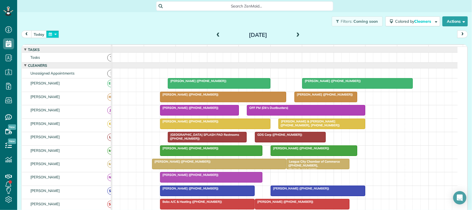
click at [51, 35] on button "button" at bounding box center [52, 33] width 13 height 7
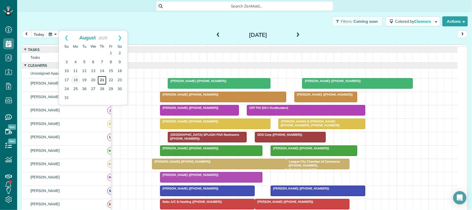
click at [102, 78] on link "21" at bounding box center [102, 80] width 9 height 9
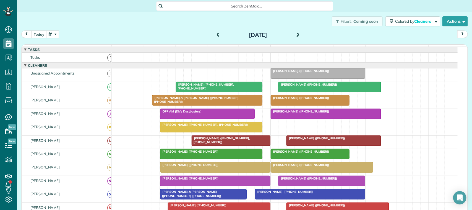
scroll to position [69, 0]
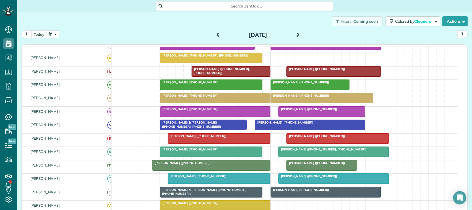
click at [311, 90] on div at bounding box center [310, 85] width 78 height 10
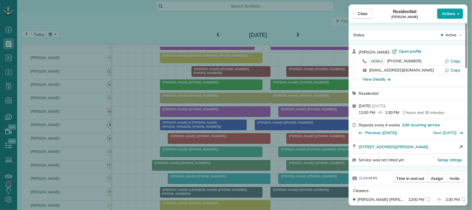
click at [443, 14] on span "Actions" at bounding box center [448, 14] width 13 height 6
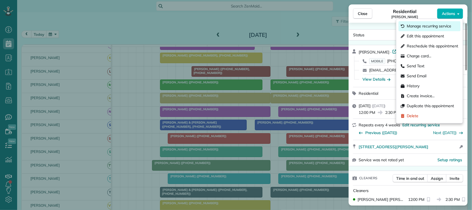
click at [427, 30] on div "Manage recurring service" at bounding box center [430, 26] width 62 height 10
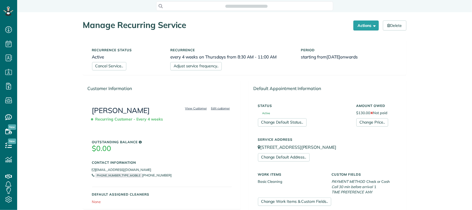
scroll to position [2, 2]
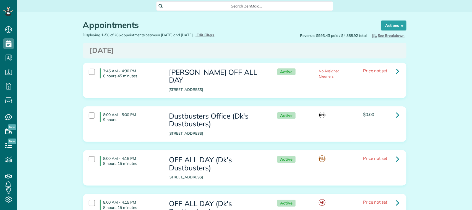
scroll to position [2, 2]
type input "**********"
click at [215, 34] on span "Edit Filters" at bounding box center [206, 35] width 18 height 4
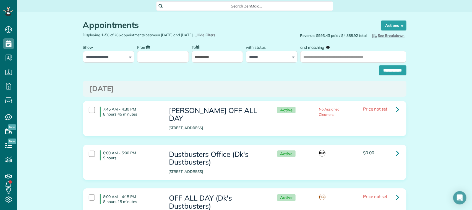
click at [170, 59] on input "From" at bounding box center [163, 57] width 52 height 12
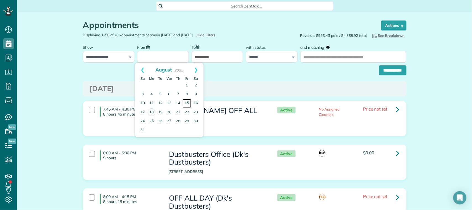
click at [186, 100] on link "15" at bounding box center [187, 103] width 9 height 9
type input "**********"
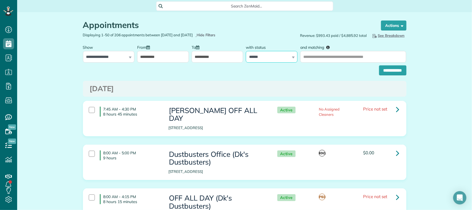
click at [266, 54] on select "**********" at bounding box center [272, 57] width 52 height 12
select select "****"
click at [246, 51] on select "**********" at bounding box center [272, 57] width 52 height 12
click at [382, 71] on input "**********" at bounding box center [392, 70] width 27 height 10
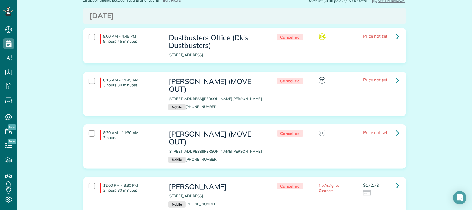
scroll to position [138, 0]
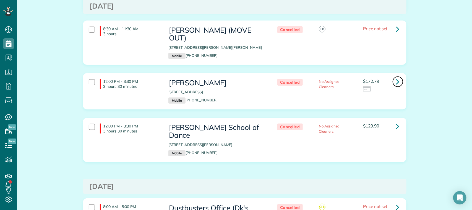
click at [393, 76] on link at bounding box center [398, 81] width 11 height 11
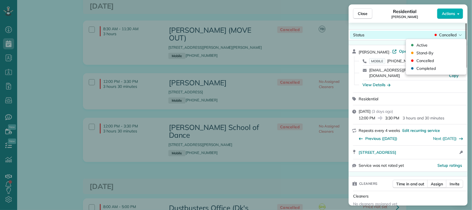
click at [445, 37] on span "Cancelled" at bounding box center [447, 35] width 17 height 6
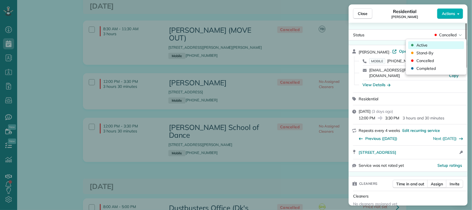
click at [425, 44] on span "Active" at bounding box center [422, 45] width 11 height 6
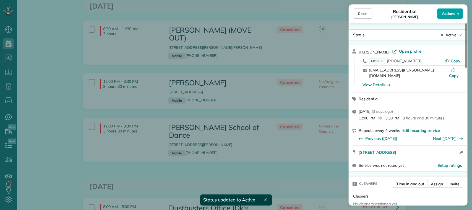
click at [444, 15] on span "Actions" at bounding box center [448, 14] width 13 height 6
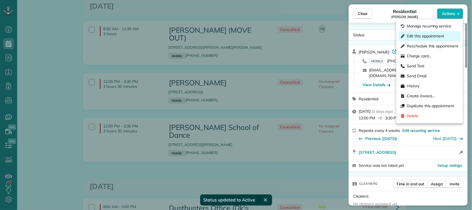
click at [411, 34] on span "Edit this appointment" at bounding box center [425, 36] width 37 height 6
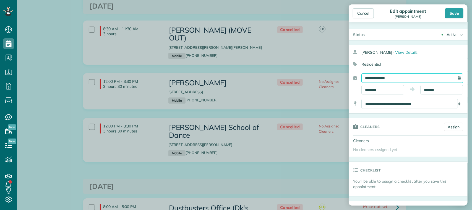
click at [385, 79] on input "**********" at bounding box center [413, 77] width 102 height 9
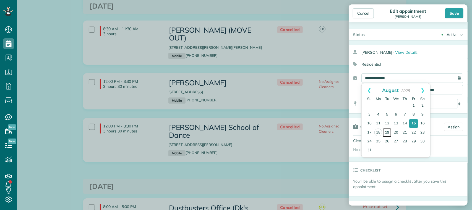
click at [387, 132] on link "19" at bounding box center [387, 132] width 9 height 9
type input "**********"
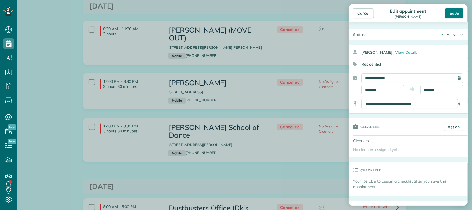
click at [452, 12] on div "Save" at bounding box center [454, 13] width 18 height 10
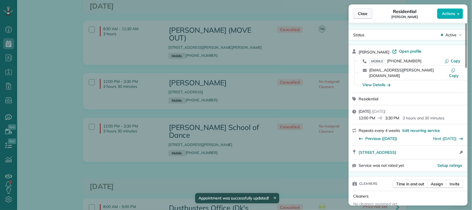
click at [368, 14] on span "Close" at bounding box center [363, 14] width 10 height 6
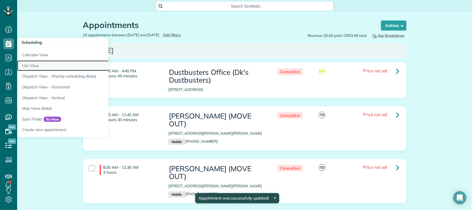
click at [35, 65] on link "List View" at bounding box center [86, 65] width 138 height 11
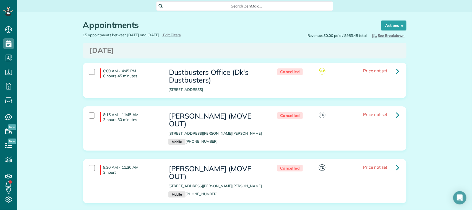
scroll to position [43, 0]
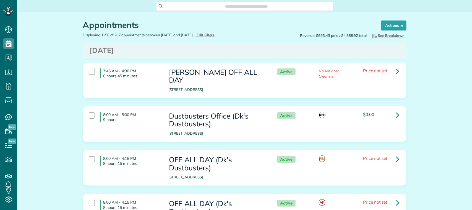
scroll to position [2, 2]
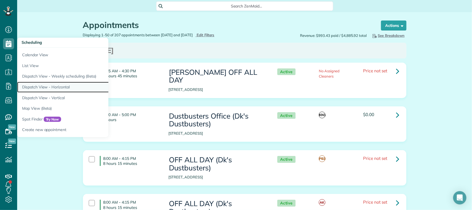
click at [42, 84] on link "Dispatch View - Horizontal" at bounding box center [86, 87] width 138 height 11
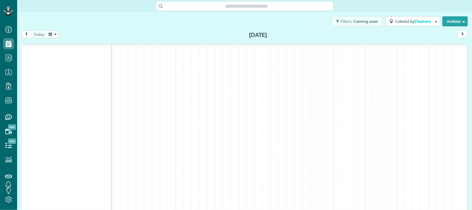
scroll to position [2, 2]
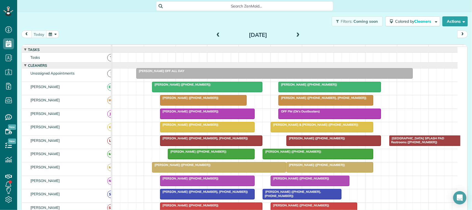
click at [296, 33] on span at bounding box center [298, 35] width 6 height 5
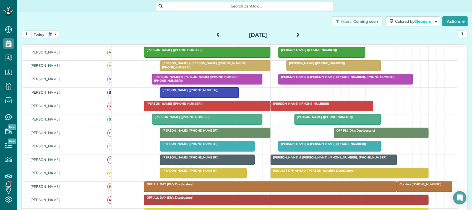
scroll to position [104, 0]
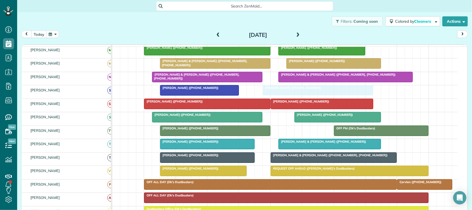
drag, startPoint x: 343, startPoint y: 80, endPoint x: 334, endPoint y: 98, distance: 20.4
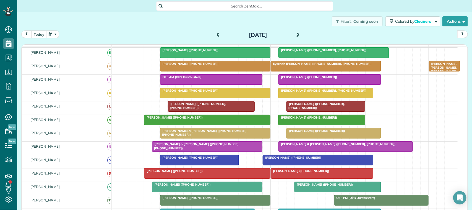
scroll to position [0, 0]
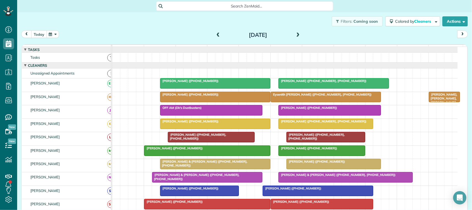
click at [42, 30] on button "today" at bounding box center [38, 33] width 15 height 7
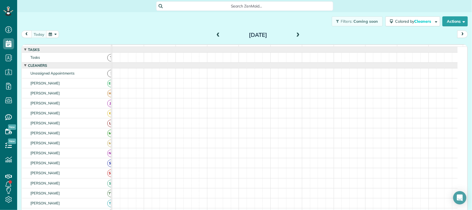
click at [295, 35] on span at bounding box center [298, 35] width 6 height 5
click at [49, 33] on button "button" at bounding box center [52, 33] width 13 height 7
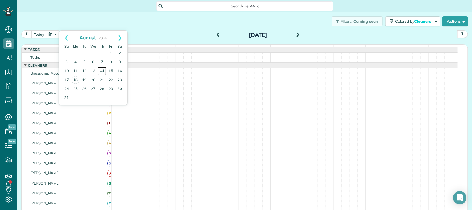
click at [103, 70] on link "14" at bounding box center [102, 71] width 9 height 9
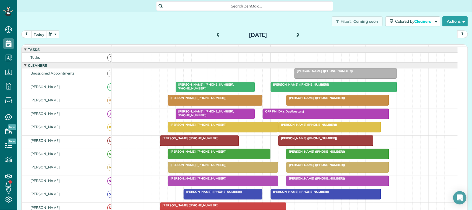
click at [296, 126] on span "Jean Sweet (+17134167558)" at bounding box center [307, 125] width 59 height 4
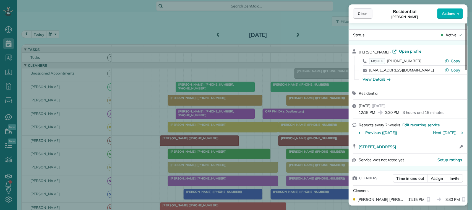
click at [360, 12] on span "Close" at bounding box center [363, 14] width 10 height 6
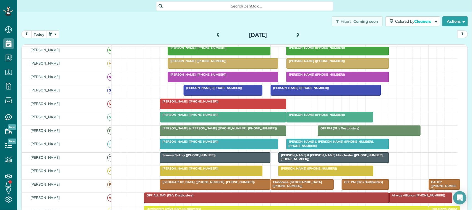
click at [298, 147] on span "Katie & Robert Gerace (+14097703376, +14097703334)" at bounding box center [330, 143] width 88 height 8
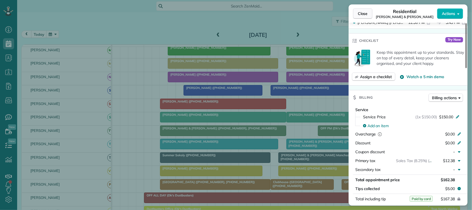
click at [362, 13] on span "Close" at bounding box center [363, 14] width 10 height 6
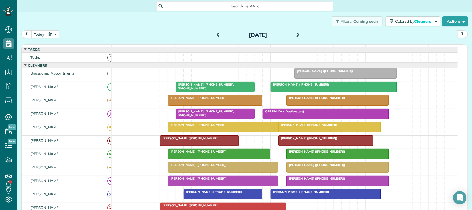
click at [332, 78] on div at bounding box center [346, 73] width 102 height 10
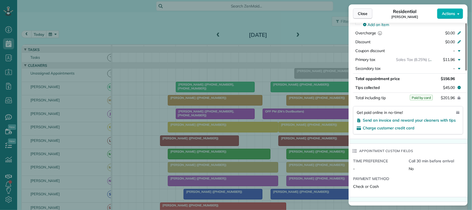
click at [371, 12] on button "Close" at bounding box center [362, 13] width 19 height 11
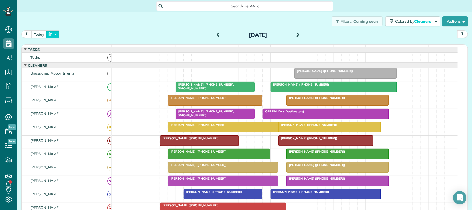
click at [51, 33] on button "button" at bounding box center [52, 33] width 13 height 7
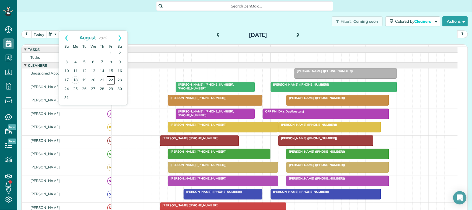
click at [110, 78] on link "22" at bounding box center [111, 80] width 9 height 9
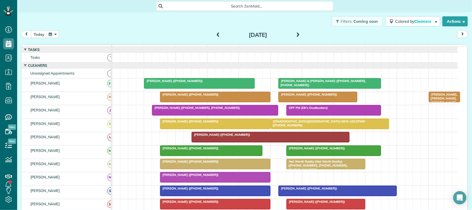
click at [53, 33] on button "button" at bounding box center [52, 33] width 13 height 7
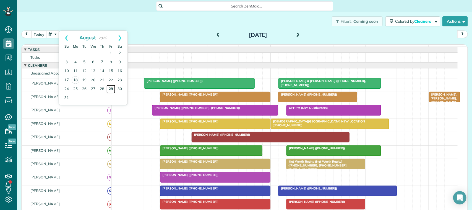
click at [108, 88] on link "29" at bounding box center [111, 89] width 9 height 9
